Goal: Navigation & Orientation: Understand site structure

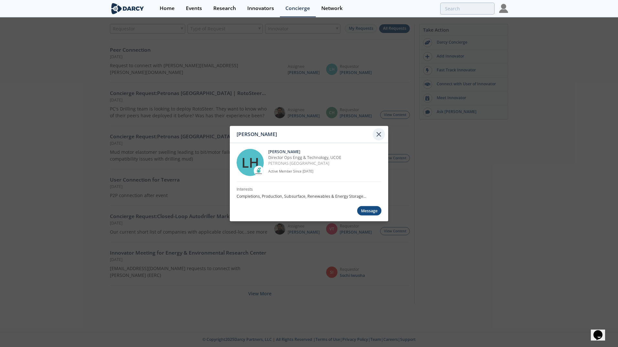
click at [381, 133] on icon at bounding box center [379, 135] width 8 height 8
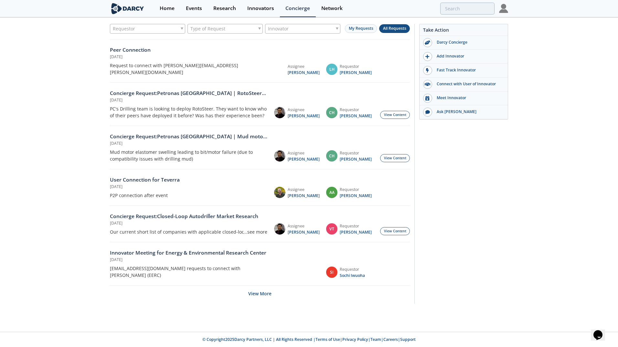
click at [217, 59] on div "[DATE]" at bounding box center [188, 57] width 157 height 6
click at [169, 67] on div "Request to connect with [PERSON_NAME][EMAIL_ADDRESS][PERSON_NAME][DOMAIN_NAME]" at bounding box center [188, 69] width 157 height 14
click at [261, 62] on div "Request to connect with [PERSON_NAME][EMAIL_ADDRESS][PERSON_NAME][DOMAIN_NAME]" at bounding box center [188, 69] width 157 height 14
click at [255, 10] on div "Innovators" at bounding box center [260, 8] width 27 height 5
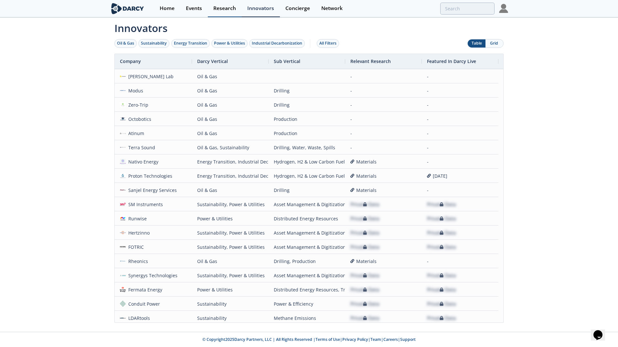
click at [227, 9] on div "Research" at bounding box center [224, 8] width 23 height 5
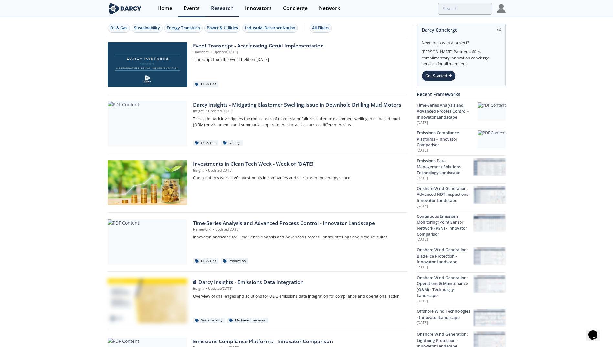
click at [193, 9] on div "Events" at bounding box center [191, 8] width 16 height 5
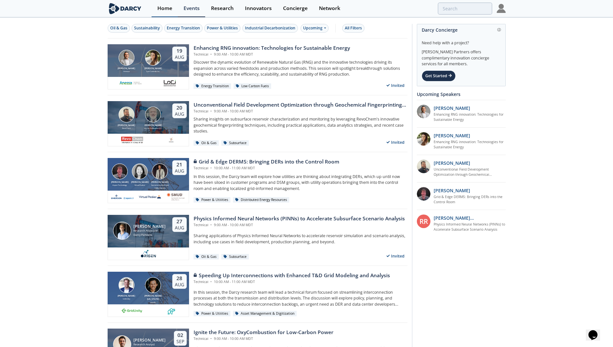
click at [164, 8] on div "Home" at bounding box center [164, 8] width 15 height 5
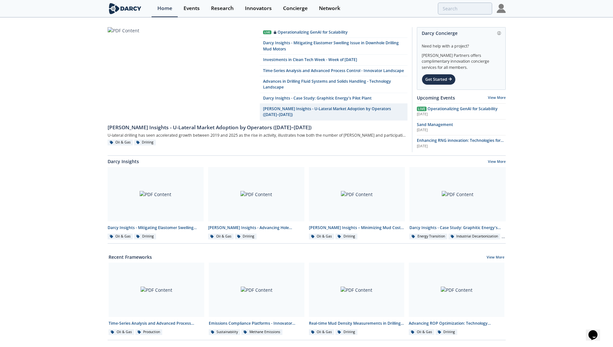
click at [599, 165] on div "Live Operationalizing GenAI for Scalability [PERSON_NAME] Insights - Mitigating…" at bounding box center [306, 291] width 613 height 547
